Goal: Check status: Check status

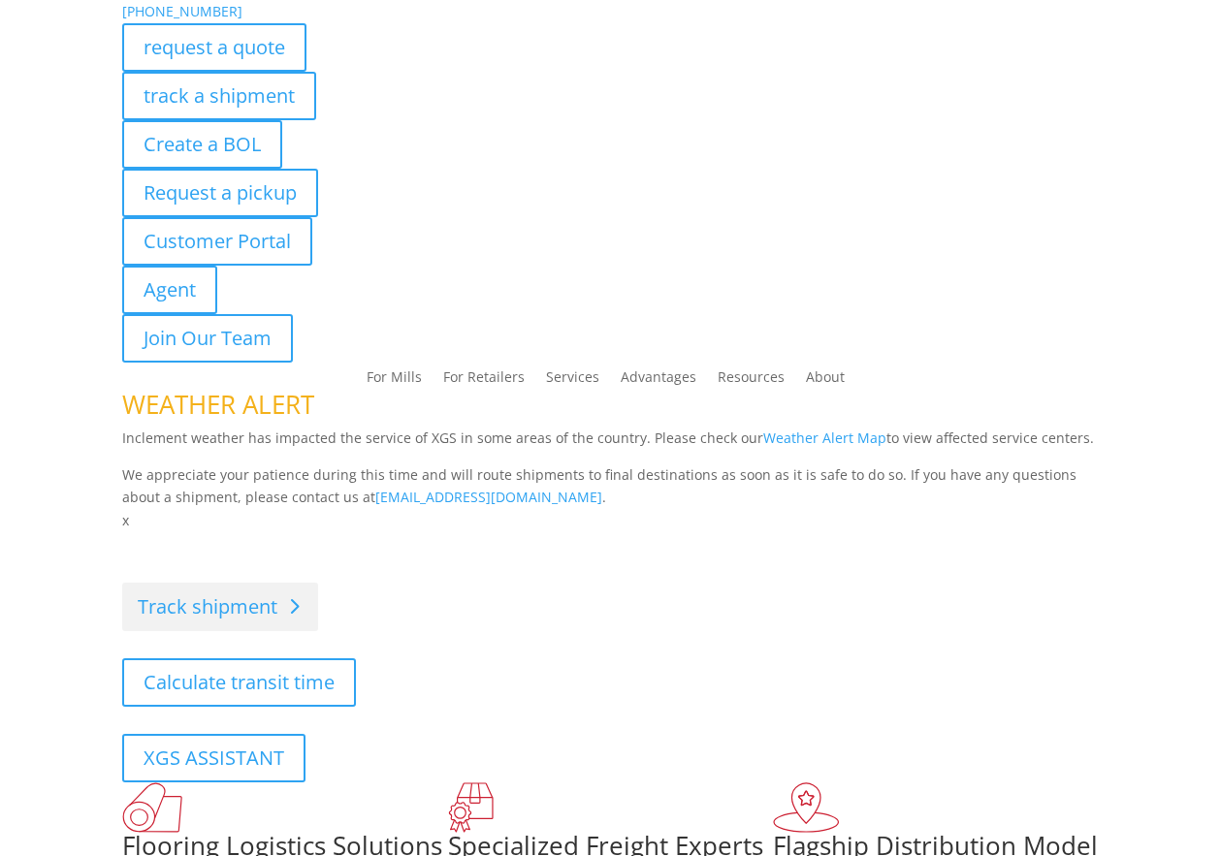
click at [267, 602] on link "Track shipment" at bounding box center [220, 607] width 196 height 48
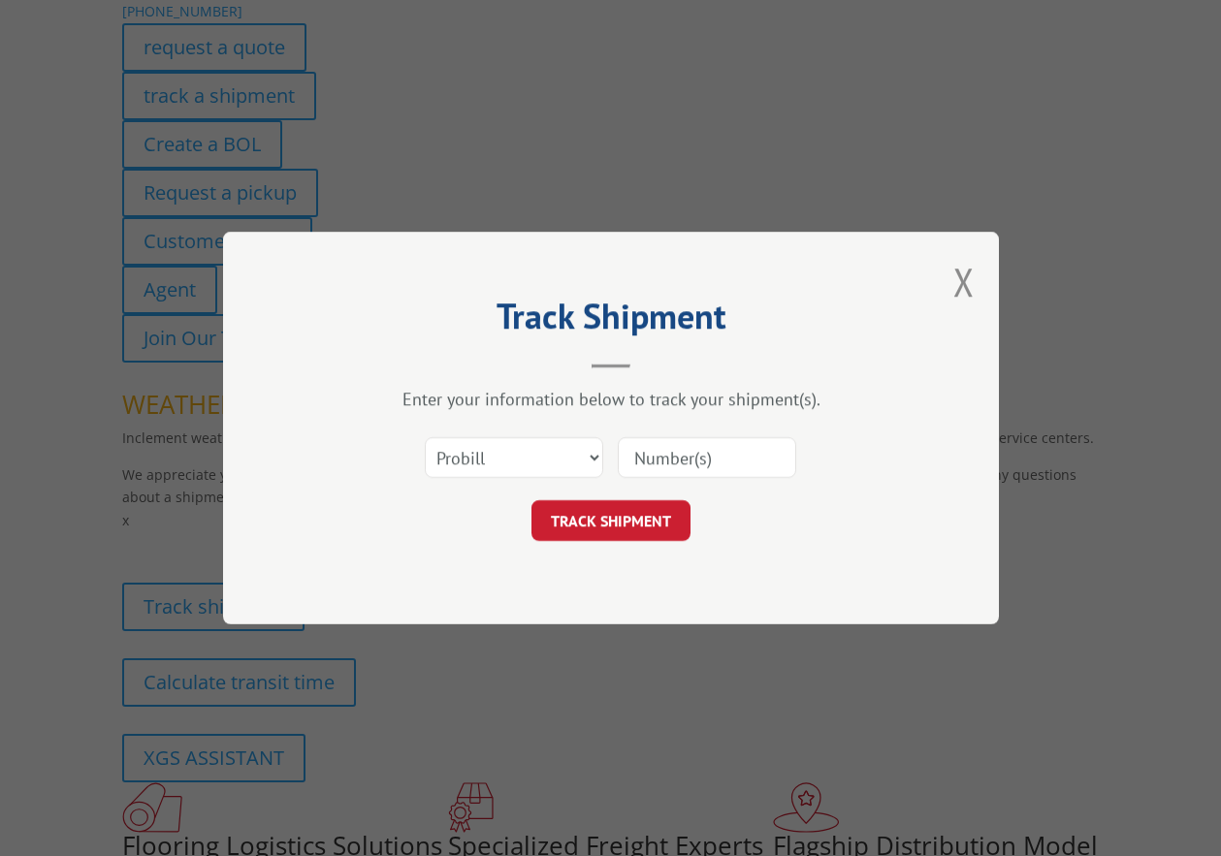
click at [706, 466] on input at bounding box center [707, 457] width 178 height 41
paste input "17207724BOL"
type input "17207724BOL"
click at [641, 530] on button "TRACK SHIPMENT" at bounding box center [610, 520] width 159 height 41
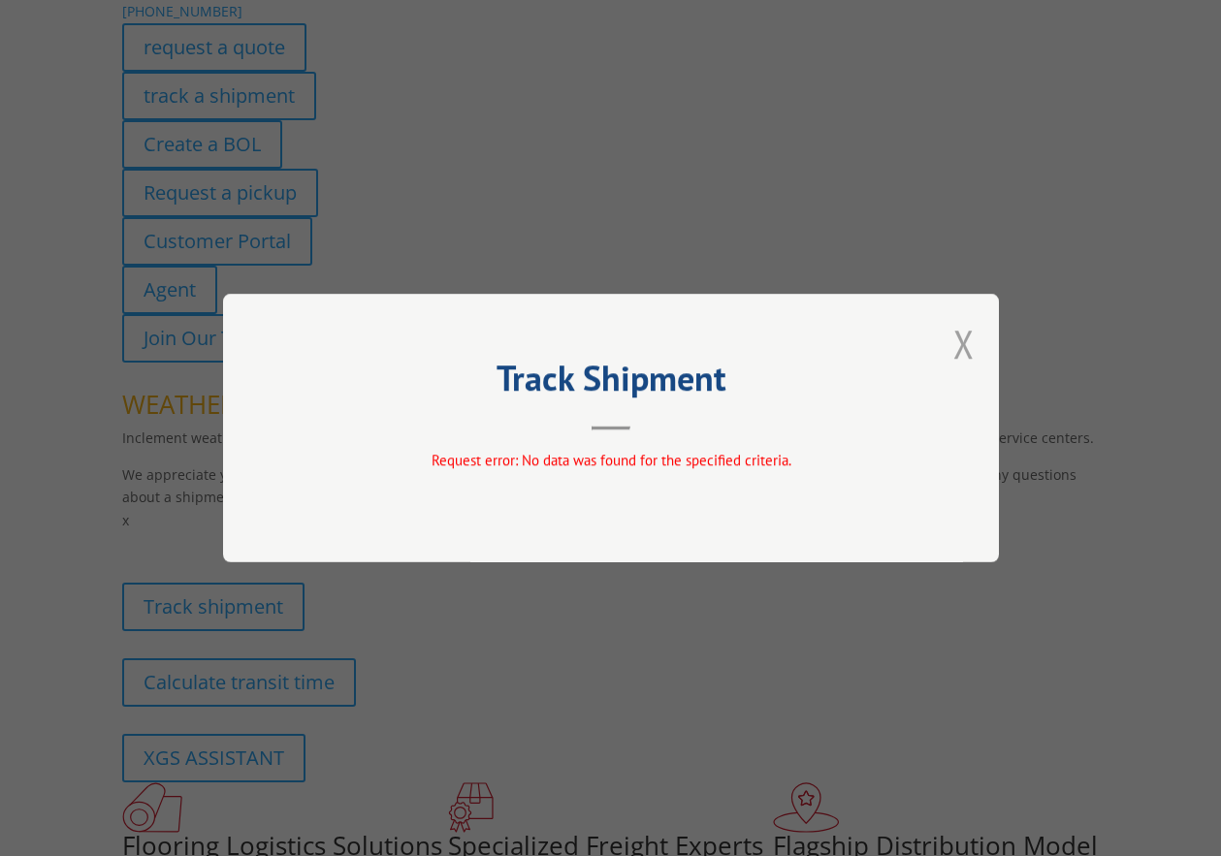
click at [968, 359] on button "Close modal" at bounding box center [963, 343] width 21 height 51
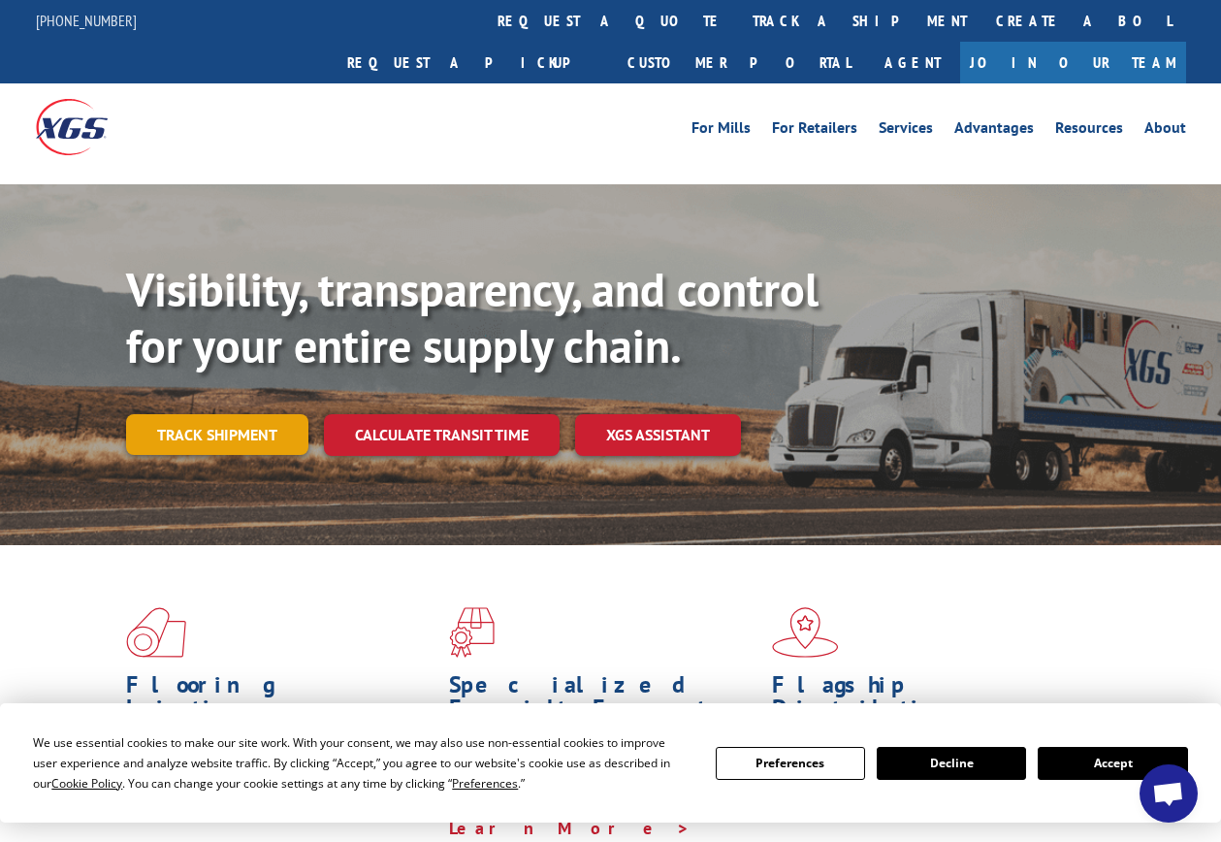
click at [224, 414] on link "Track shipment" at bounding box center [217, 434] width 182 height 41
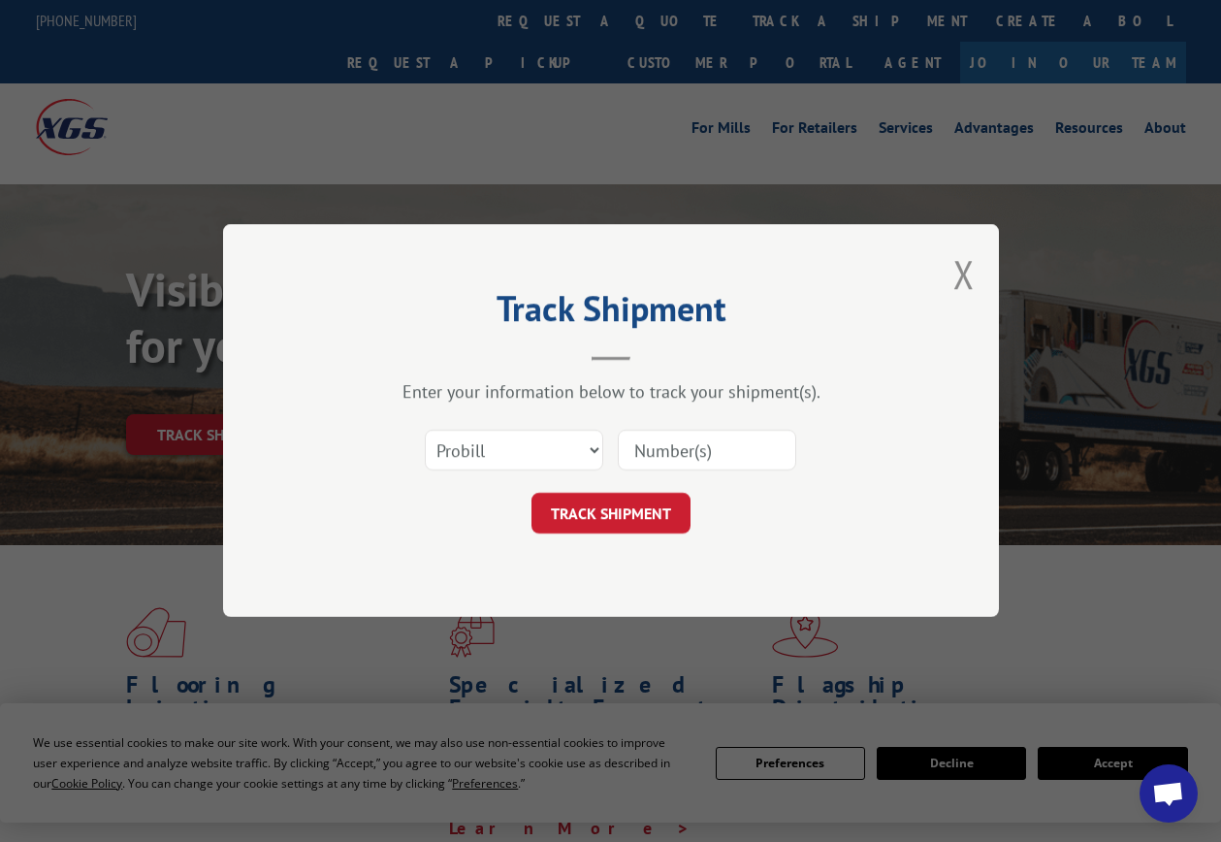
click at [678, 460] on input at bounding box center [707, 451] width 178 height 41
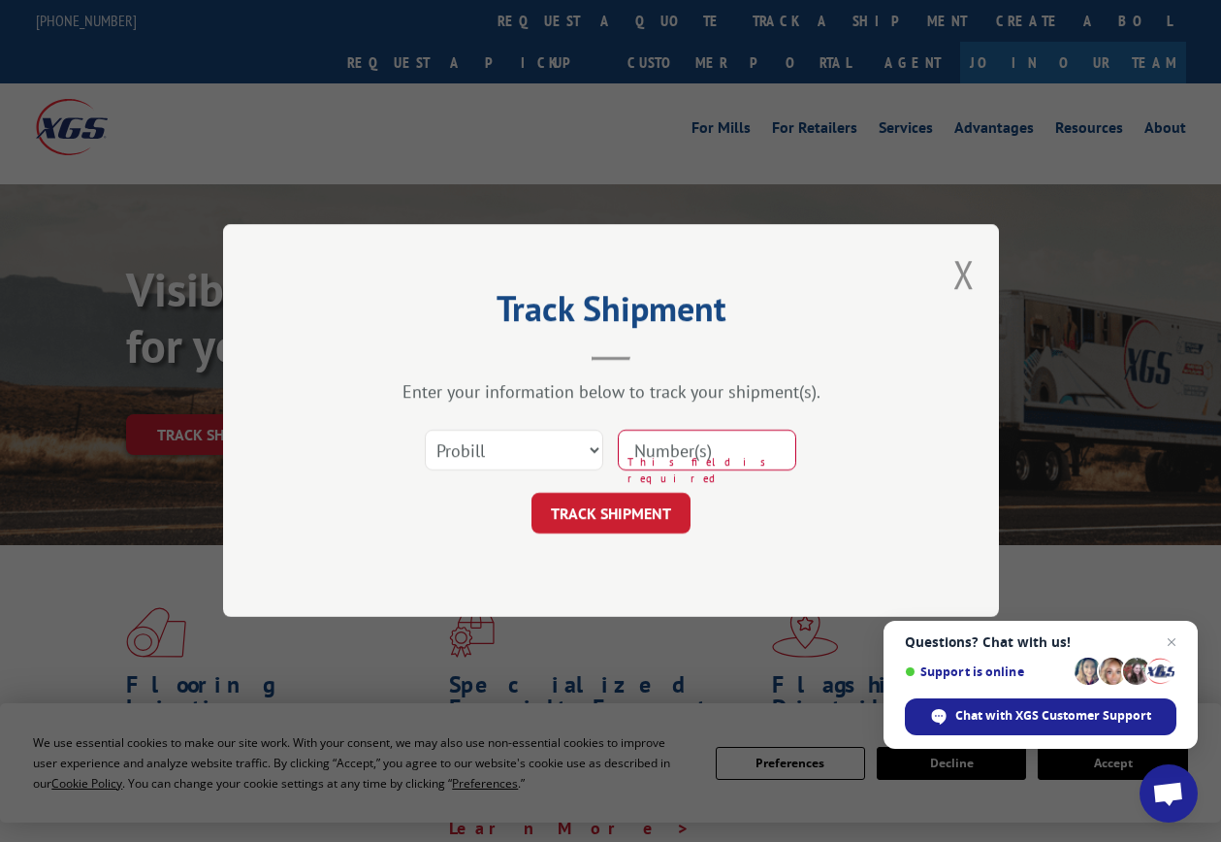
click at [724, 447] on input at bounding box center [707, 451] width 178 height 41
paste input "17207724BOL"
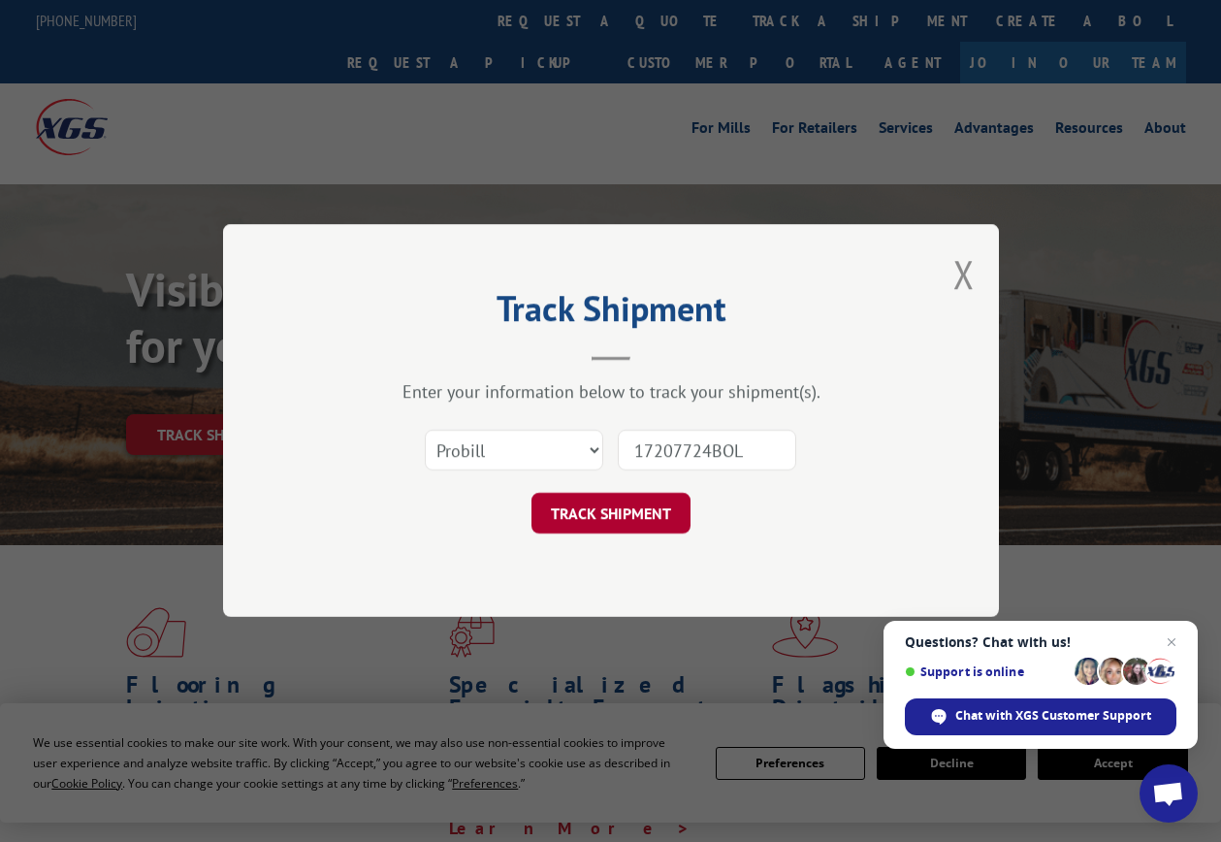
type input "17207724BOL"
click at [641, 523] on button "TRACK SHIPMENT" at bounding box center [610, 514] width 159 height 41
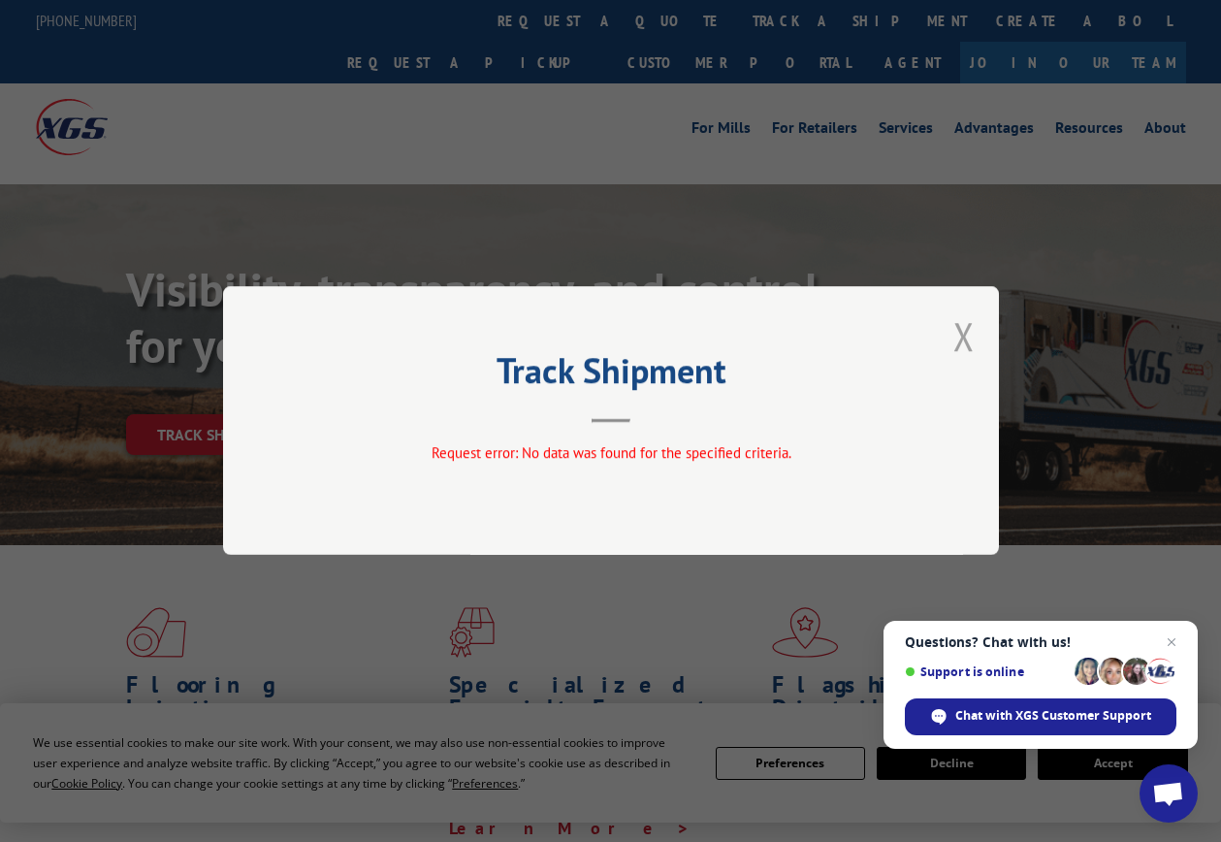
click at [962, 335] on button "Close modal" at bounding box center [963, 335] width 21 height 51
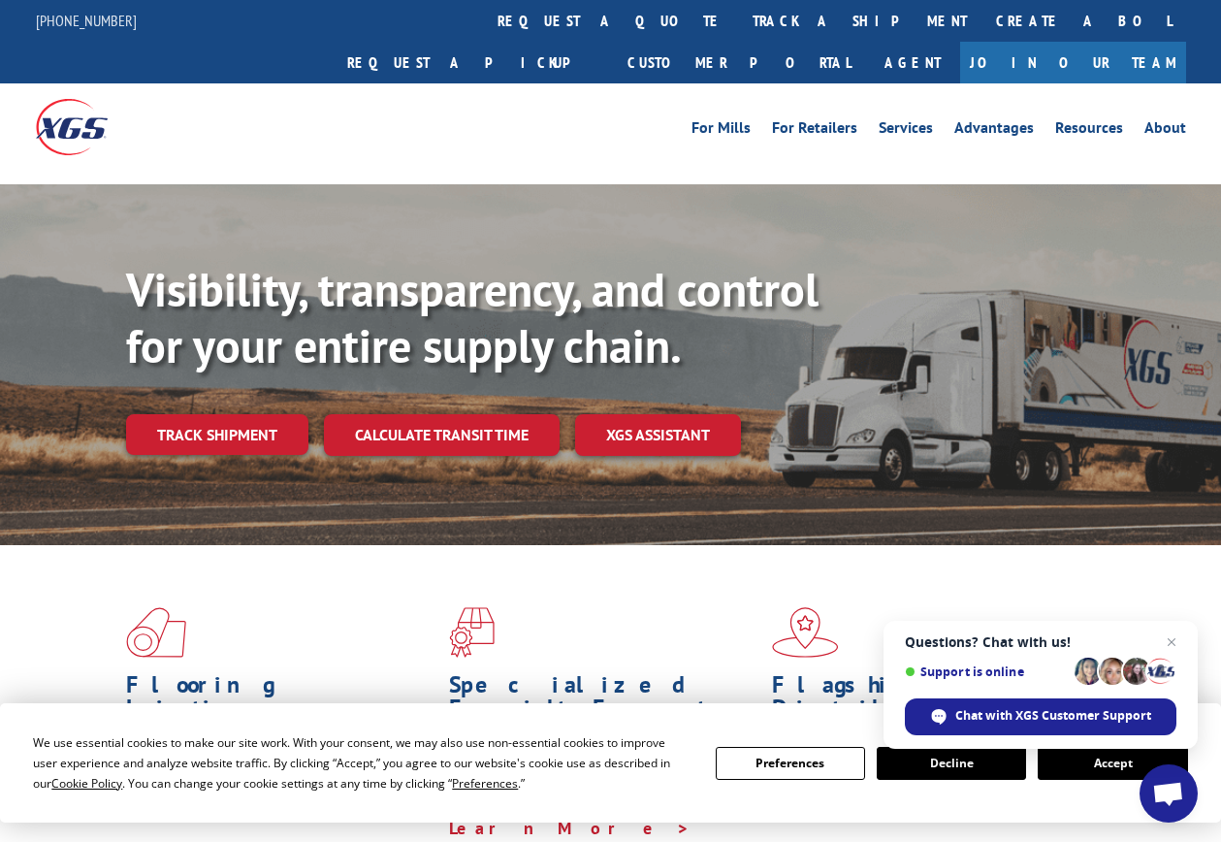
click at [996, 545] on div "Flooring Logistics Solutions As an industry carrier of choice, XGS has brought …" at bounding box center [610, 734] width 1221 height 379
click at [173, 414] on link "Track shipment" at bounding box center [217, 434] width 182 height 41
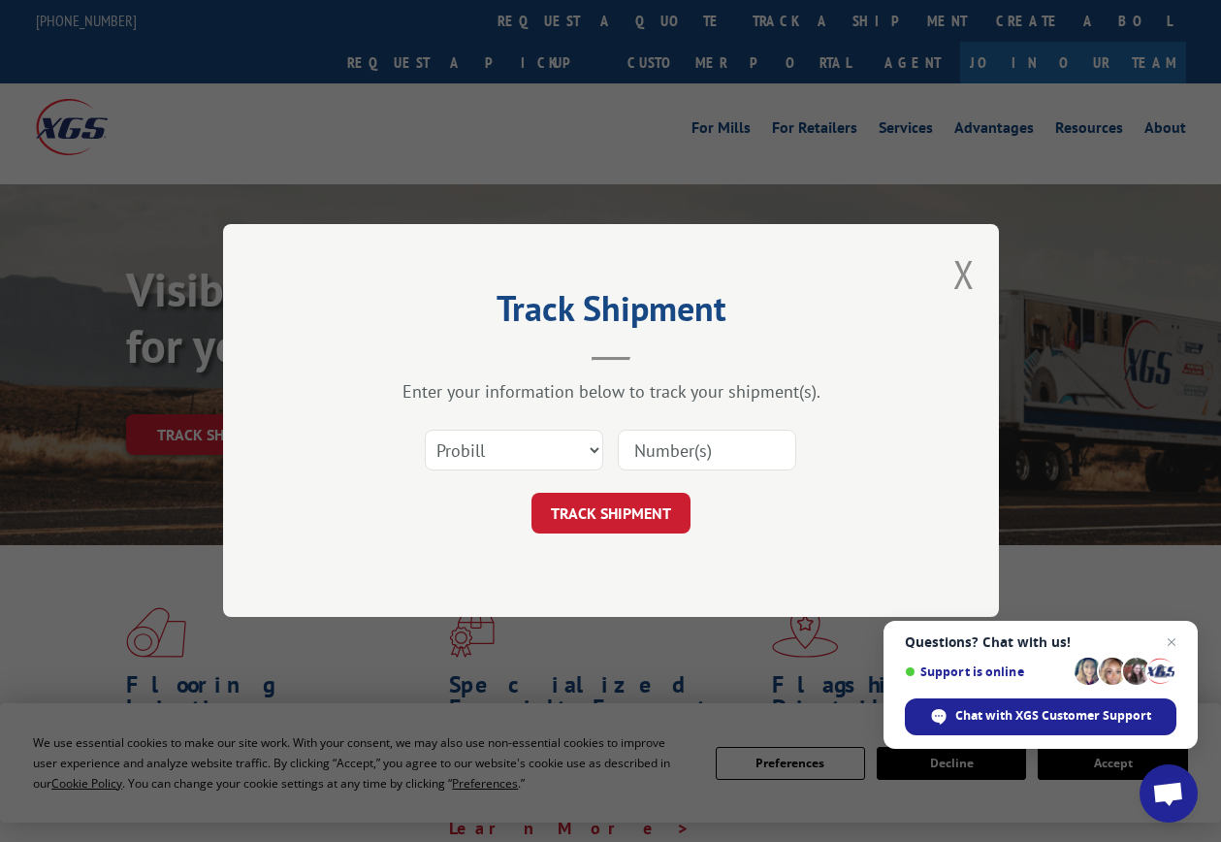
click at [670, 442] on input at bounding box center [707, 451] width 178 height 41
paste input "17207724BOL"
type input "17207724"
click button "TRACK SHIPMENT" at bounding box center [610, 514] width 159 height 41
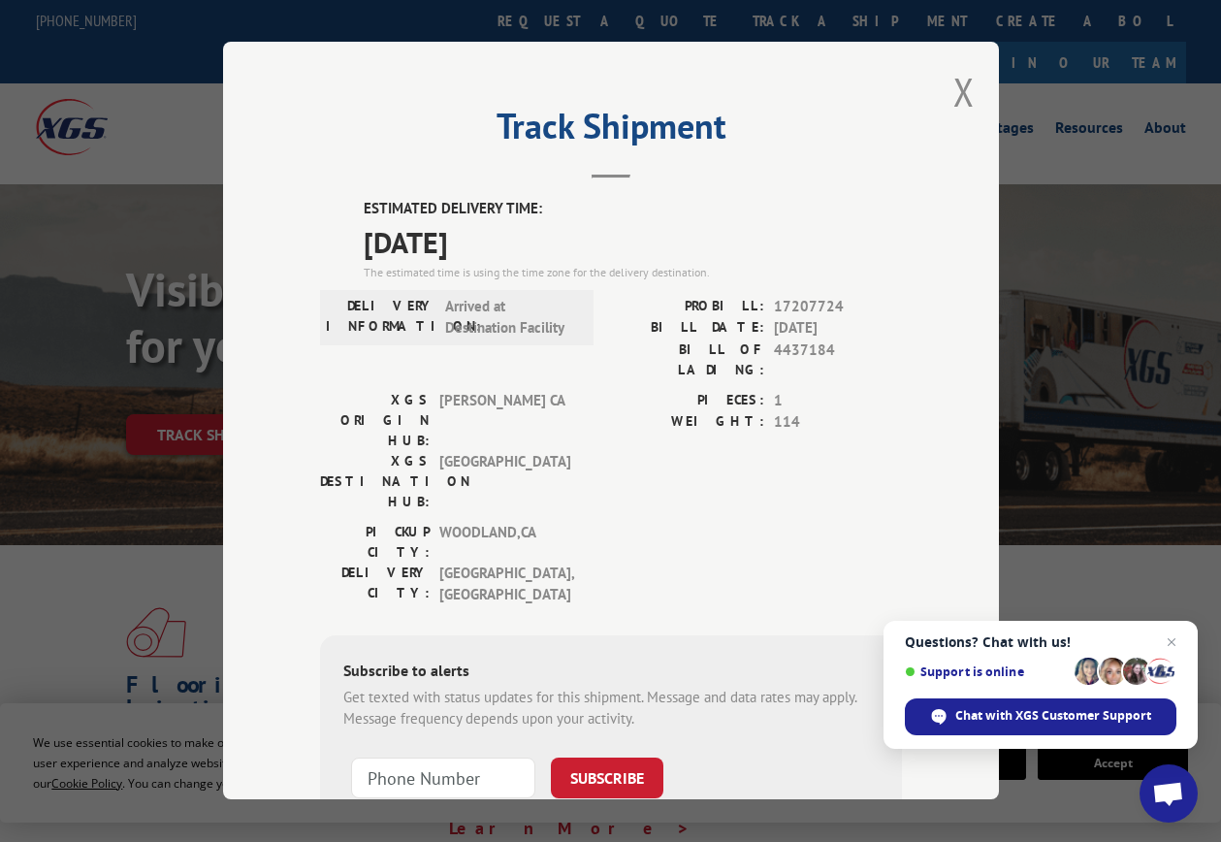
click at [879, 201] on label "ESTIMATED DELIVERY TIME:" at bounding box center [633, 209] width 538 height 22
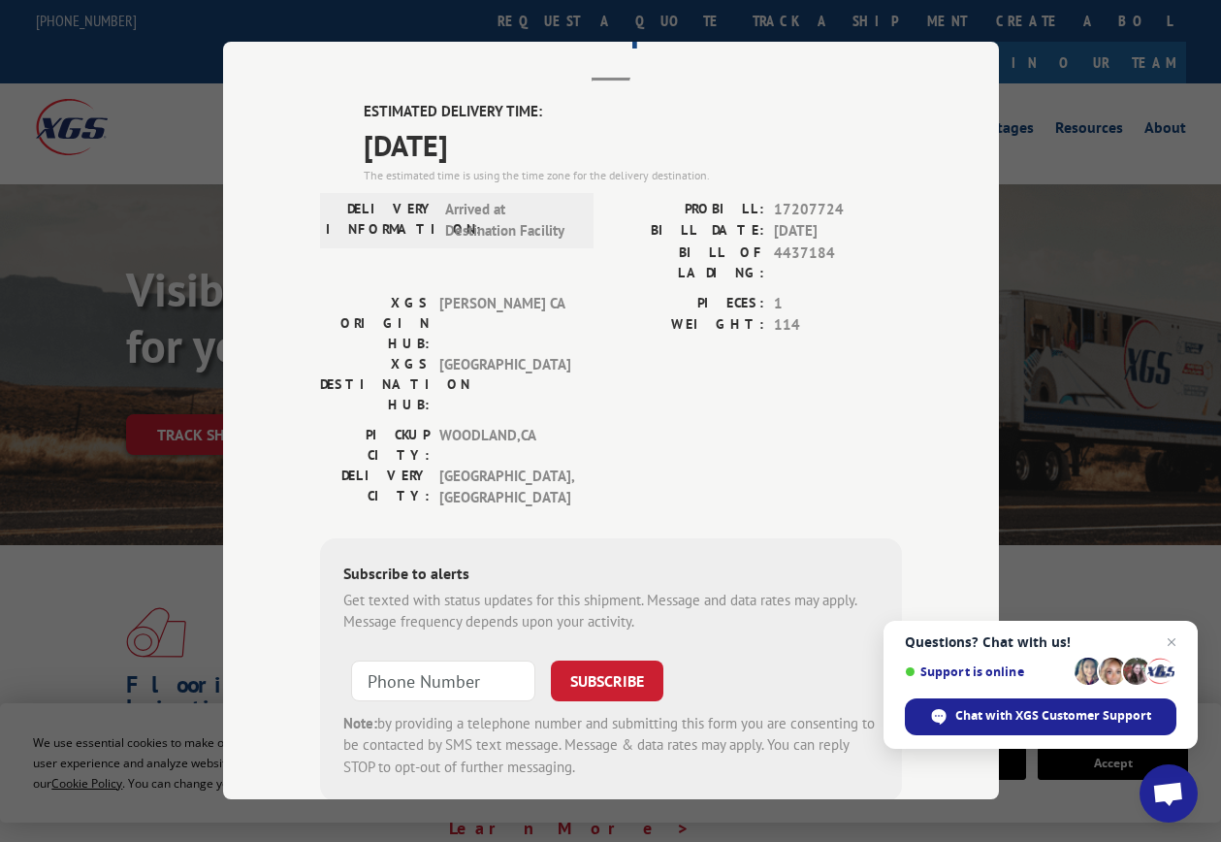
click at [882, 425] on div "PICKUP CITY: [GEOGRAPHIC_DATA] , [GEOGRAPHIC_DATA]: [GEOGRAPHIC_DATA] , [GEOGRA…" at bounding box center [611, 472] width 582 height 94
click at [958, 353] on div "Track Shipment ESTIMATED DELIVERY TIME: [DATE] The estimated time is using the …" at bounding box center [611, 420] width 776 height 757
click at [865, 425] on div "PICKUP CITY: [GEOGRAPHIC_DATA] , [GEOGRAPHIC_DATA]: [GEOGRAPHIC_DATA] , [GEOGRA…" at bounding box center [611, 472] width 582 height 94
click at [876, 538] on div "Subscribe to alerts Get texted with status updates for this shipment. Message a…" at bounding box center [611, 670] width 582 height 264
click at [884, 425] on div "PICKUP CITY: [GEOGRAPHIC_DATA] , [GEOGRAPHIC_DATA]: [GEOGRAPHIC_DATA] , [GEOGRA…" at bounding box center [611, 472] width 582 height 94
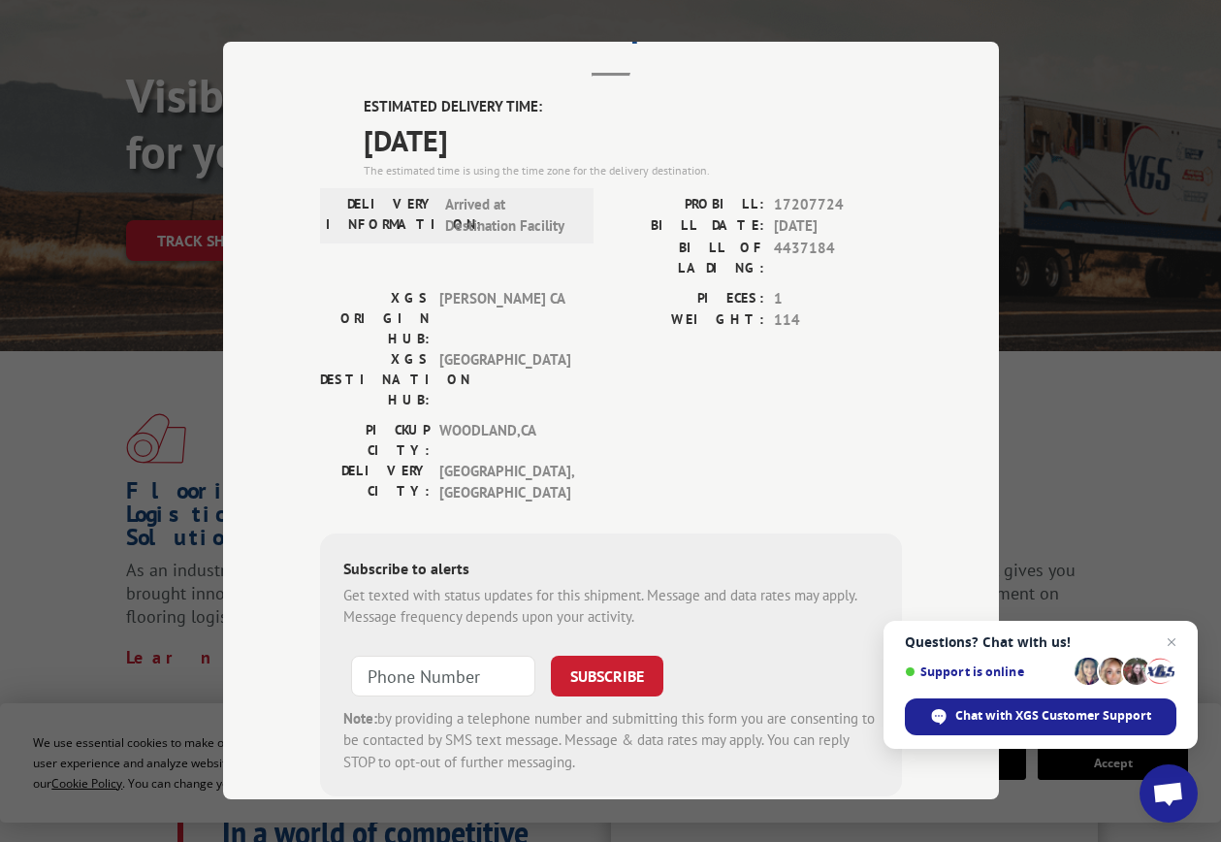
scroll to position [0, 0]
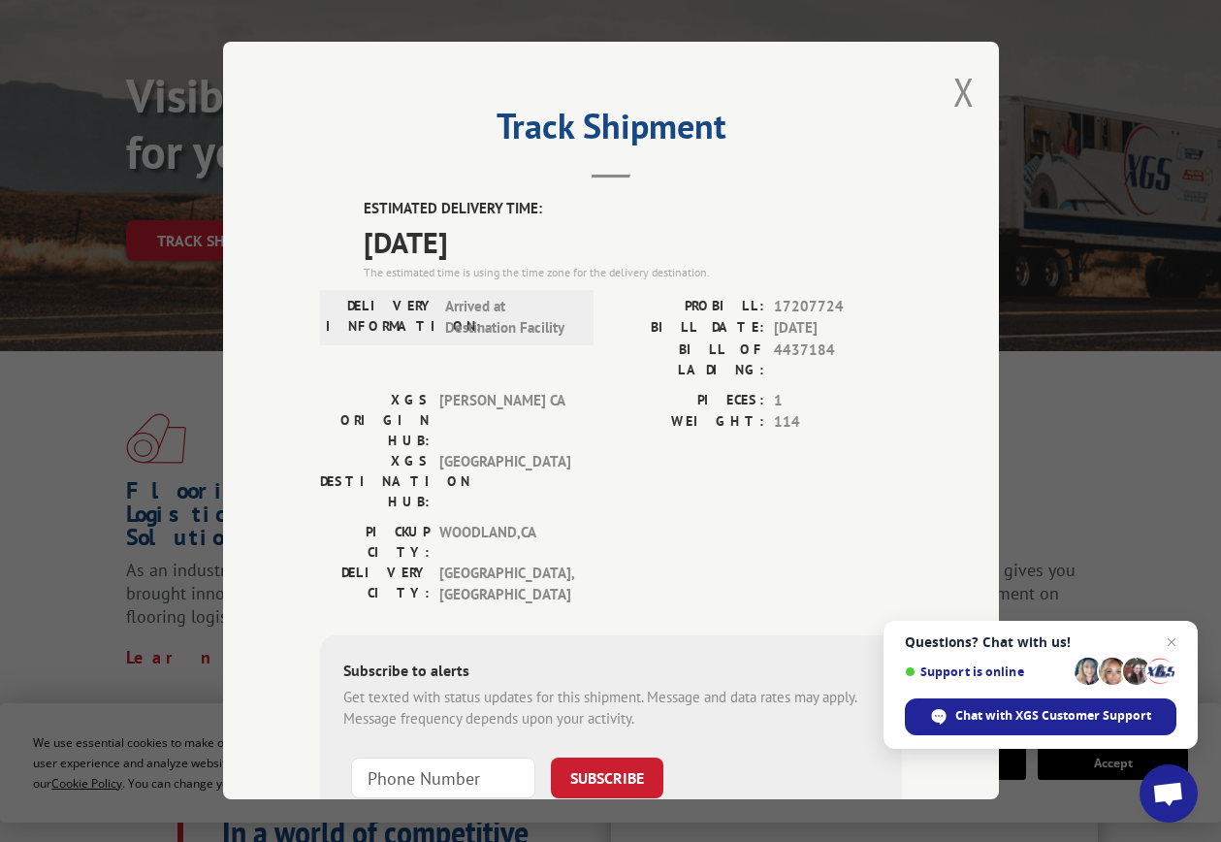
click at [792, 522] on div "PICKUP CITY: [GEOGRAPHIC_DATA] , [GEOGRAPHIC_DATA]: [GEOGRAPHIC_DATA] , [GEOGRA…" at bounding box center [611, 569] width 582 height 94
click at [953, 94] on button "Close modal" at bounding box center [963, 91] width 21 height 51
